Goal: Transaction & Acquisition: Obtain resource

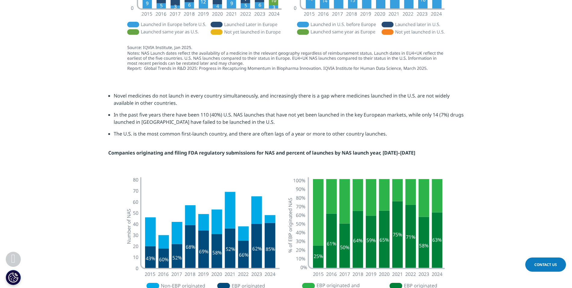
scroll to position [934, 0]
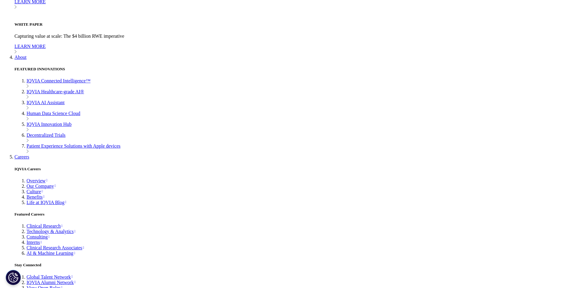
scroll to position [2125, 0]
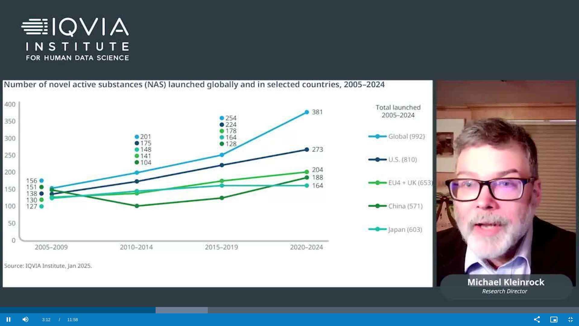
click at [353, 267] on video "Video Player" at bounding box center [289, 163] width 579 height 326
click at [349, 266] on video "Video Player" at bounding box center [289, 163] width 579 height 326
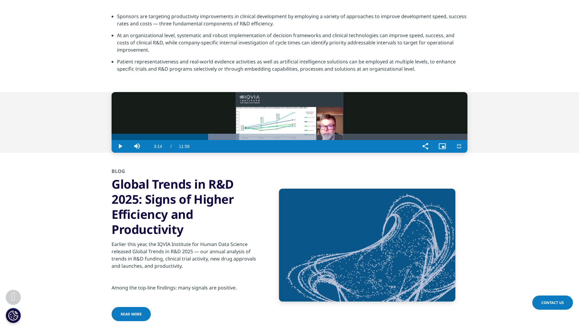
click at [206, 153] on video "Video Player" at bounding box center [290, 122] width 356 height 61
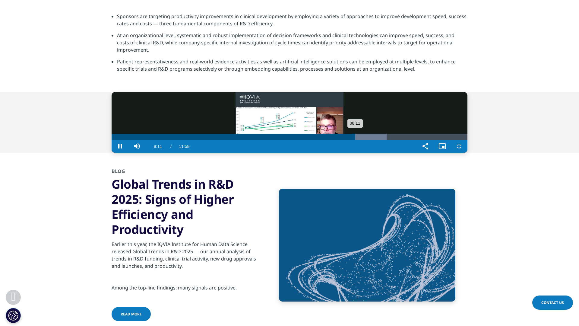
click at [401, 140] on div "Loaded : 77.28% 08:18 08:11" at bounding box center [290, 137] width 356 height 6
click at [409, 140] on div "Loaded : 77.28% 08:27 08:19" at bounding box center [290, 137] width 356 height 6
click at [391, 140] on div "Progress Bar" at bounding box center [369, 137] width 43 height 6
click at [396, 140] on div "Progress Bar" at bounding box center [374, 137] width 44 height 6
click at [416, 140] on div "Progress Bar" at bounding box center [393, 137] width 46 height 6
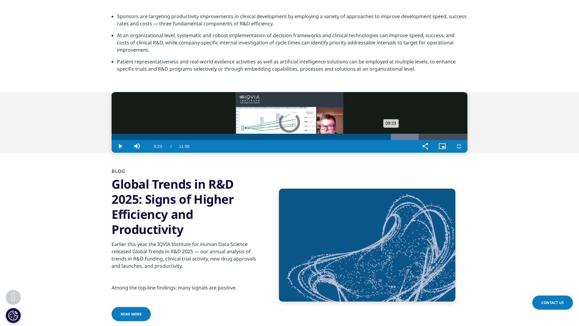
click at [454, 140] on div "Loaded : 86.26% 09:23 09:23" at bounding box center [290, 137] width 356 height 6
click at [459, 140] on div "Loaded : 87.66% 09:30 09:30" at bounding box center [290, 137] width 356 height 6
click at [423, 140] on div "Progress Bar" at bounding box center [402, 137] width 44 height 6
click at [426, 140] on div "Progress Bar" at bounding box center [404, 137] width 42 height 6
click at [433, 140] on div "Progress Bar" at bounding box center [411, 137] width 43 height 6
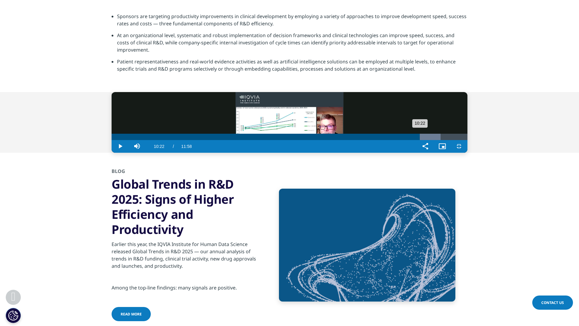
click at [440, 140] on div "Progress Bar" at bounding box center [422, 137] width 35 height 6
click at [420, 140] on div "10:22" at bounding box center [266, 137] width 308 height 6
click at [467, 140] on div "Loaded : 95.22% 10:38 10:38" at bounding box center [290, 137] width 356 height 6
click at [467, 140] on div "Loaded : 97.40% 10:58 10:59" at bounding box center [290, 137] width 356 height 6
click at [460, 140] on div "Progress Bar" at bounding box center [441, 137] width 37 height 6
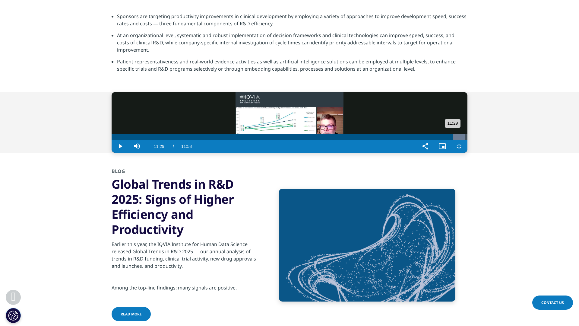
click at [467, 140] on div "Loaded : 99.37% 11:29 11:29" at bounding box center [290, 137] width 356 height 6
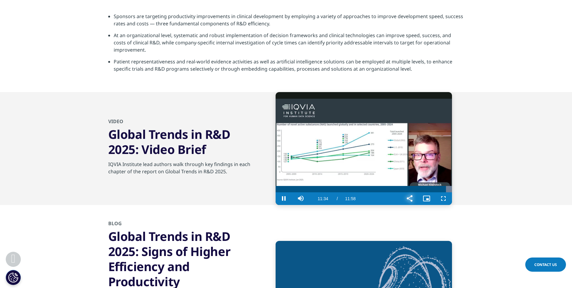
click at [411, 198] on span "Video Player" at bounding box center [409, 198] width 17 height 0
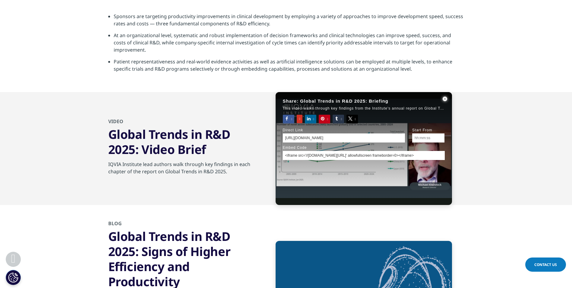
click at [445, 99] on span "Sharing Dialog" at bounding box center [445, 99] width 14 height 0
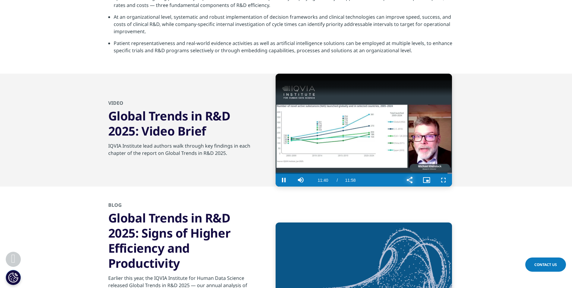
scroll to position [2155, 0]
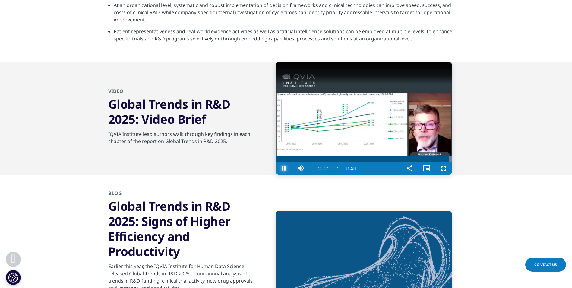
click at [285, 168] on span "Video Player" at bounding box center [283, 168] width 17 height 0
click at [407, 168] on span "Video Player" at bounding box center [409, 168] width 17 height 0
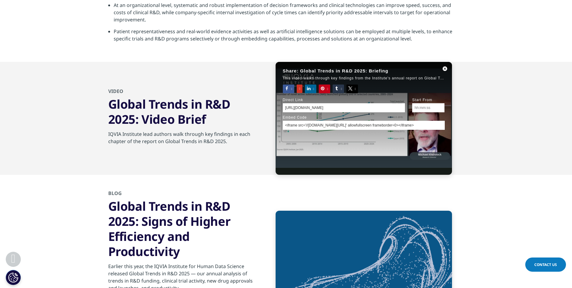
click at [371, 106] on input "https://www.iqvia.com/insights/the-iqvia-institute/reports-and-publications/rep…" at bounding box center [344, 107] width 122 height 9
click at [430, 105] on input "Start From" at bounding box center [428, 107] width 32 height 9
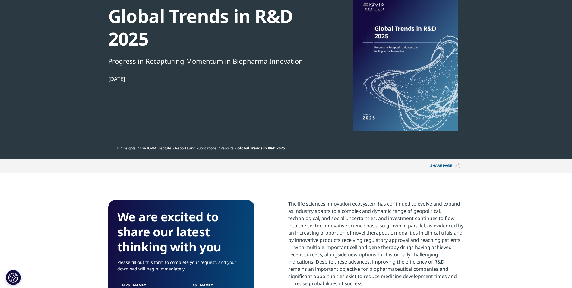
scroll to position [0, 0]
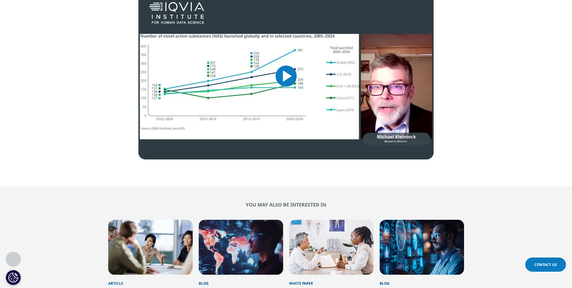
scroll to position [995, 0]
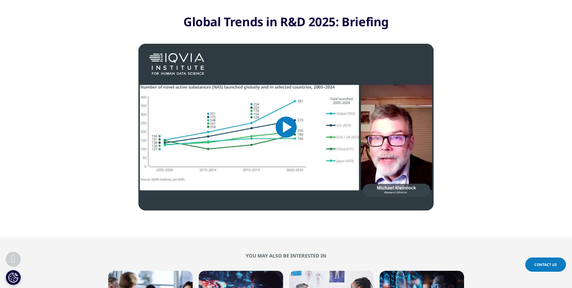
click at [286, 127] on span "Video Player" at bounding box center [286, 127] width 0 height 0
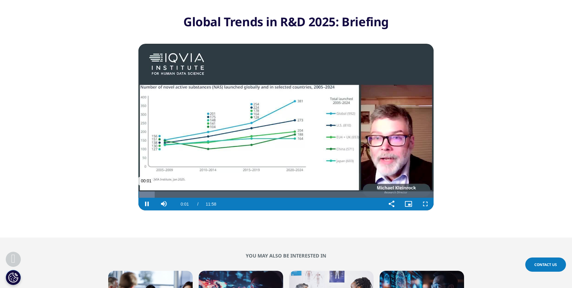
click at [161, 192] on div "Loaded : 5.51% 00:55 00:01" at bounding box center [285, 194] width 295 height 6
click at [146, 204] on span "Video Player" at bounding box center [146, 204] width 17 height 0
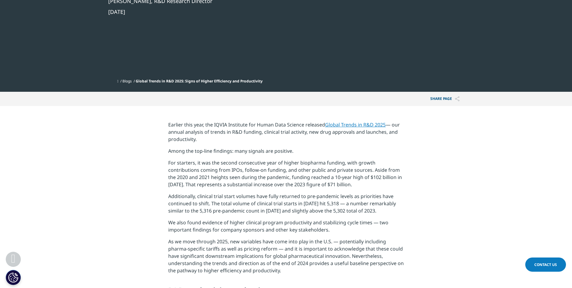
scroll to position [121, 0]
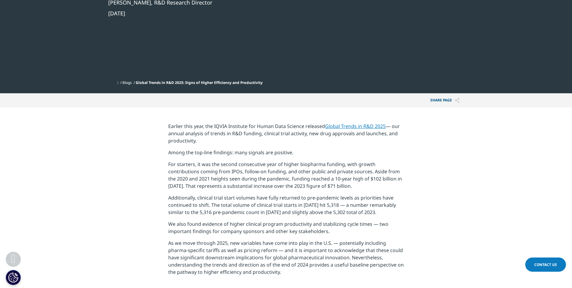
click at [355, 125] on link "Global Trends in R&D 2025" at bounding box center [355, 126] width 61 height 7
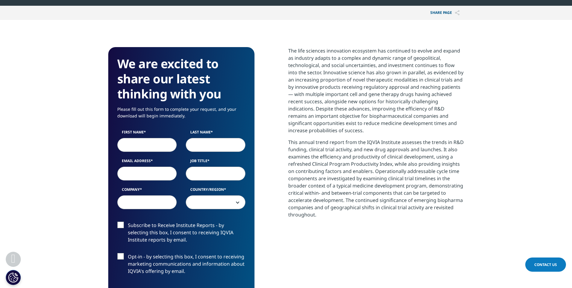
scroll to position [211, 0]
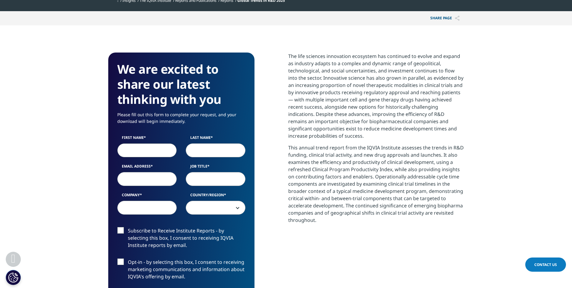
click at [152, 149] on input "First Name" at bounding box center [147, 150] width 60 height 14
type input "Jacob"
type input "Chokka"
type input "jacob.chokka@cytiva.com"
type input "Cytiva"
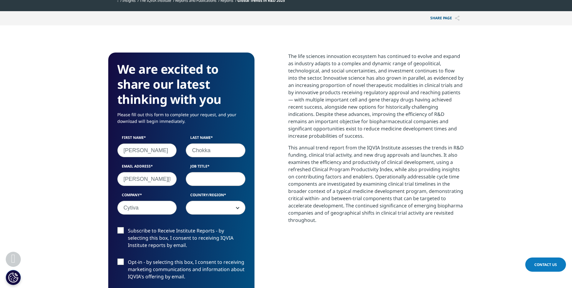
select select "[GEOGRAPHIC_DATA]"
click at [201, 177] on input "Job Title" at bounding box center [216, 179] width 60 height 14
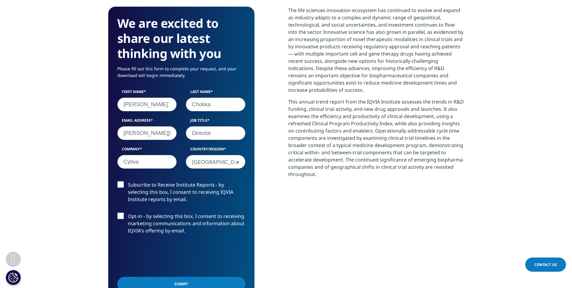
scroll to position [271, 0]
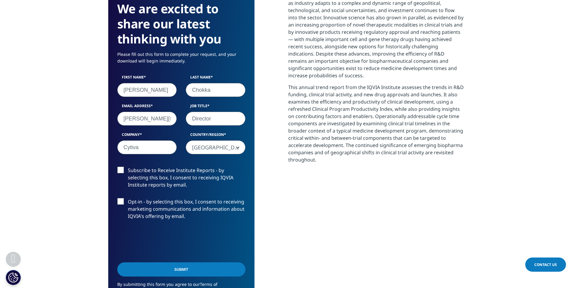
type input "Director"
click at [167, 118] on input "jacob.chokka@cytiva.com" at bounding box center [147, 119] width 60 height 14
click at [73, 118] on section "We are excited to share our latest thinking with you Please fill out this form …" at bounding box center [286, 158] width 572 height 387
click at [121, 170] on label "Subscribe to Receive Institute Reports - by selecting this box, I consent to re…" at bounding box center [181, 178] width 128 height 25
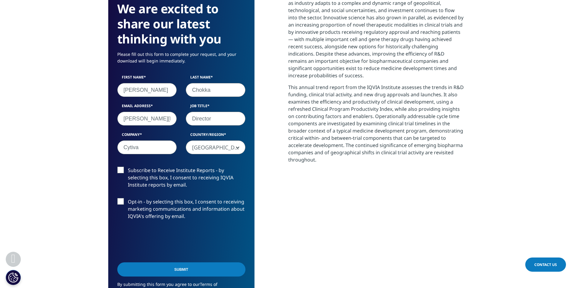
click at [128, 166] on input "Subscribe to Receive Institute Reports - by selecting this box, I consent to re…" at bounding box center [128, 166] width 0 height 0
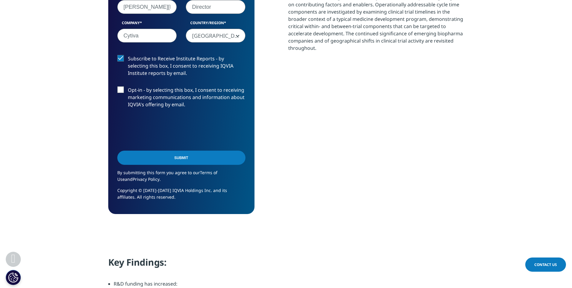
scroll to position [392, 0]
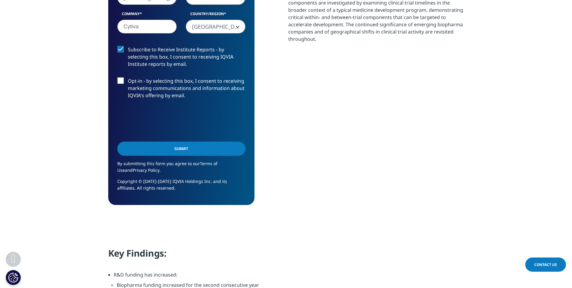
click at [197, 150] on input "Submit" at bounding box center [181, 148] width 128 height 14
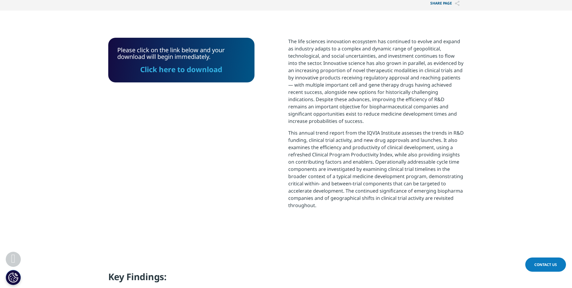
scroll to position [182, 0]
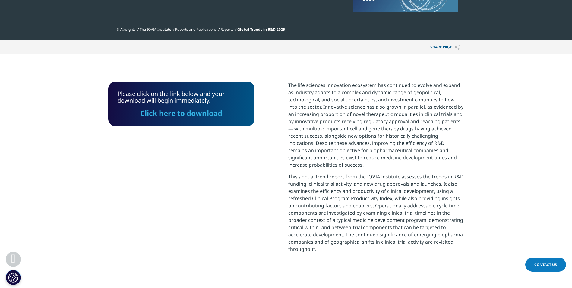
click at [209, 112] on link "Click here to download" at bounding box center [181, 113] width 82 height 10
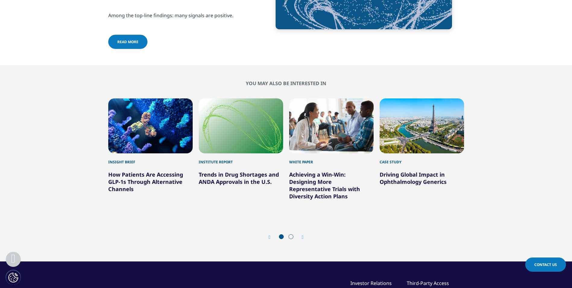
scroll to position [2019, 0]
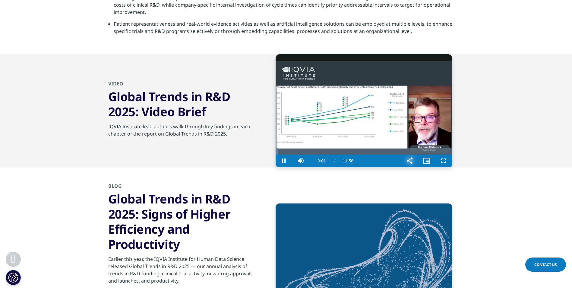
click at [409, 161] on span "Video Player" at bounding box center [409, 161] width 17 height 0
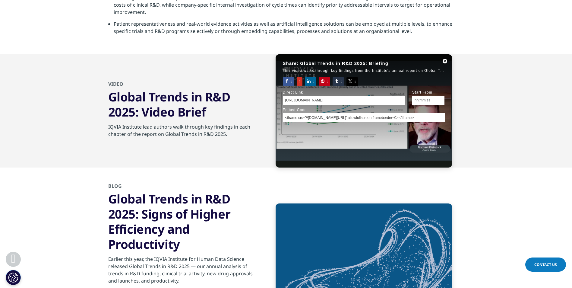
click at [400, 101] on input "https://www.iqvia.com/insights/the-iqvia-institute/reports-and-publications/rep…" at bounding box center [344, 100] width 122 height 9
click at [430, 99] on input "Start From" at bounding box center [428, 100] width 32 height 9
type input "00:00:01"
type input "https://www.iqvia.com/insights/the-iqvia-institute/reports-and-publications/rep…"
type input "<iframe src='//players.brightcove.net/4174796152001/default_default/index.html?…"
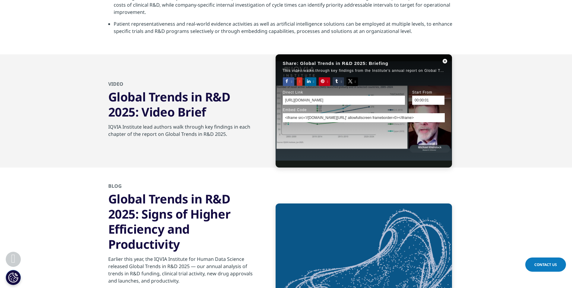
click at [429, 136] on div "Share: Global Trends in R&D 2025: Briefing This video walks through key finding…" at bounding box center [363, 110] width 176 height 113
click at [390, 100] on input "https://www.iqvia.com/insights/the-iqvia-institute/reports-and-publications/rep…" at bounding box center [344, 100] width 122 height 9
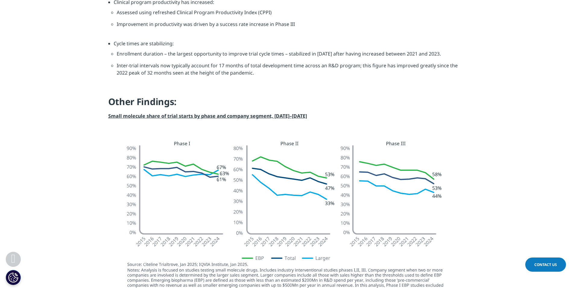
scroll to position [512, 0]
